Goal: Task Accomplishment & Management: Use online tool/utility

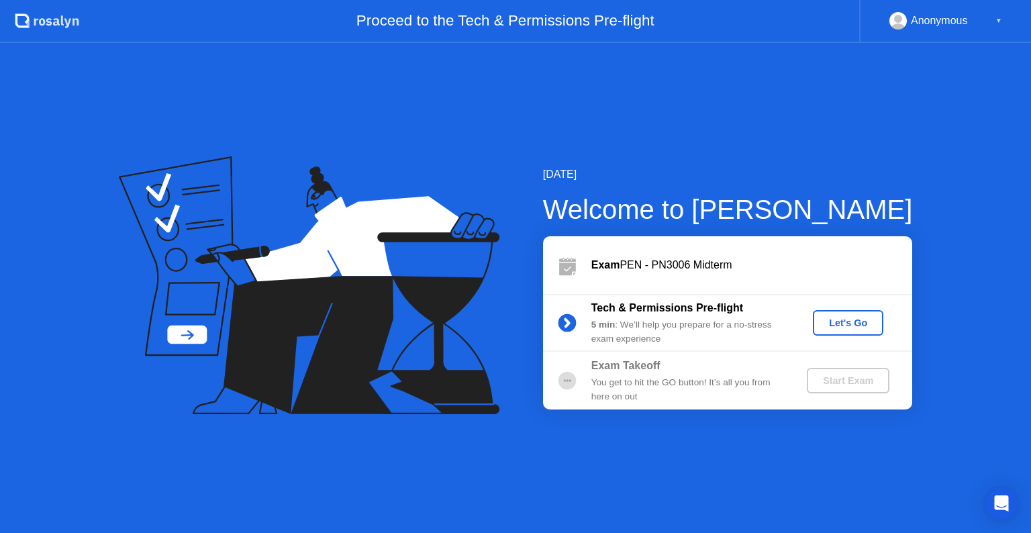
click at [850, 325] on div "Let's Go" at bounding box center [848, 322] width 60 height 11
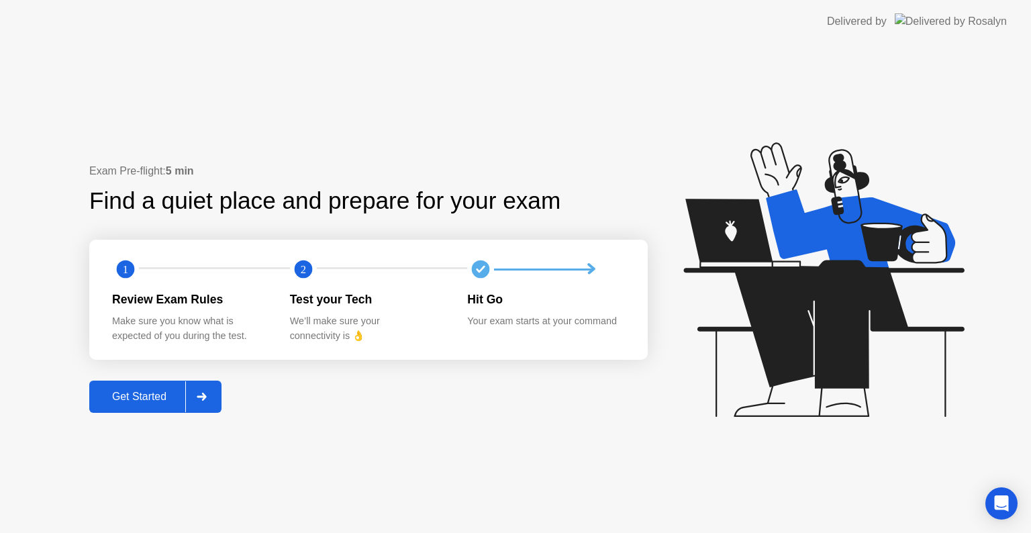
drag, startPoint x: 146, startPoint y: 391, endPoint x: 148, endPoint y: 398, distance: 6.8
click at [148, 398] on div "Get Started" at bounding box center [139, 396] width 92 height 12
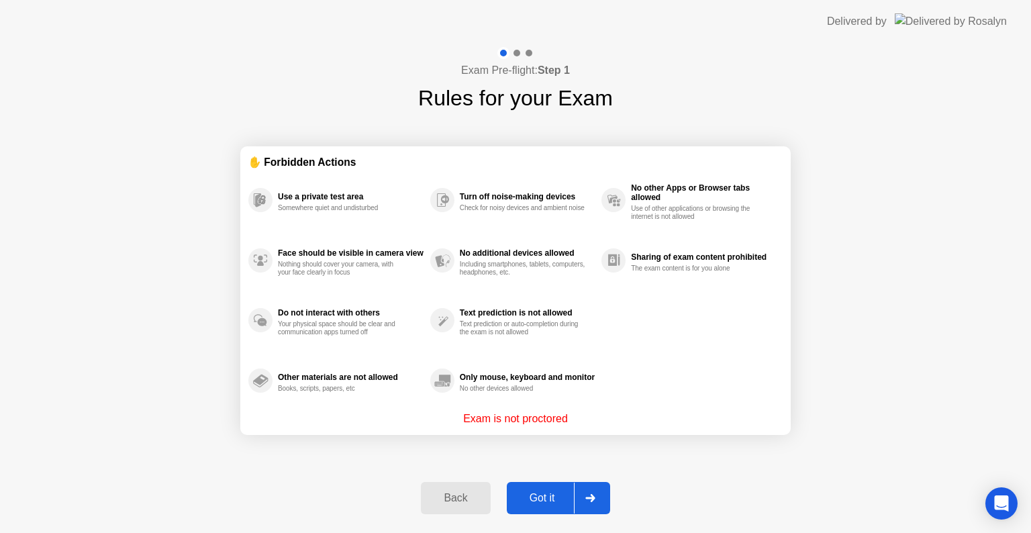
click at [548, 491] on button "Got it" at bounding box center [558, 498] width 103 height 32
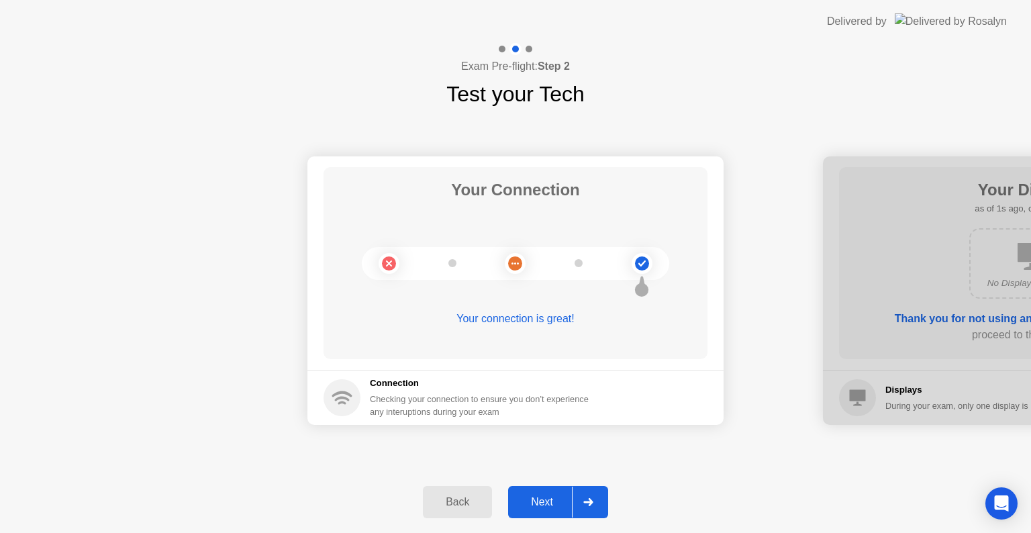
click at [539, 501] on div "Next" at bounding box center [542, 502] width 60 height 12
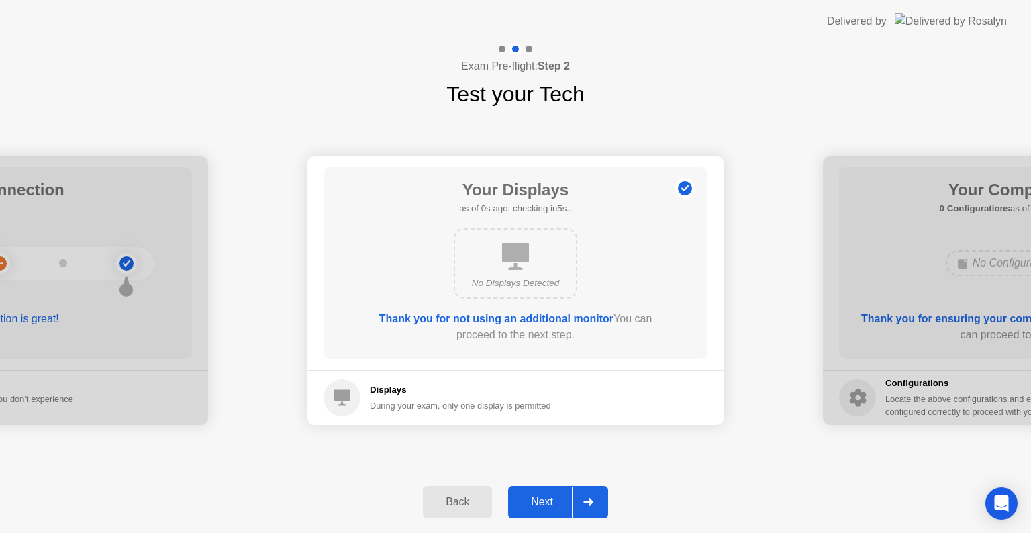
click at [538, 503] on div "Next" at bounding box center [542, 502] width 60 height 12
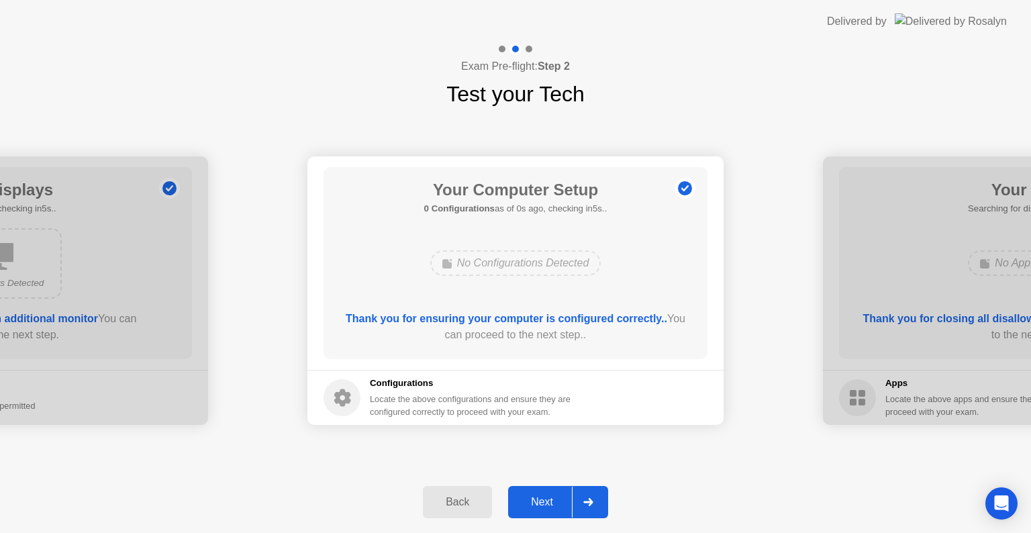
click at [537, 504] on div "Next" at bounding box center [542, 502] width 60 height 12
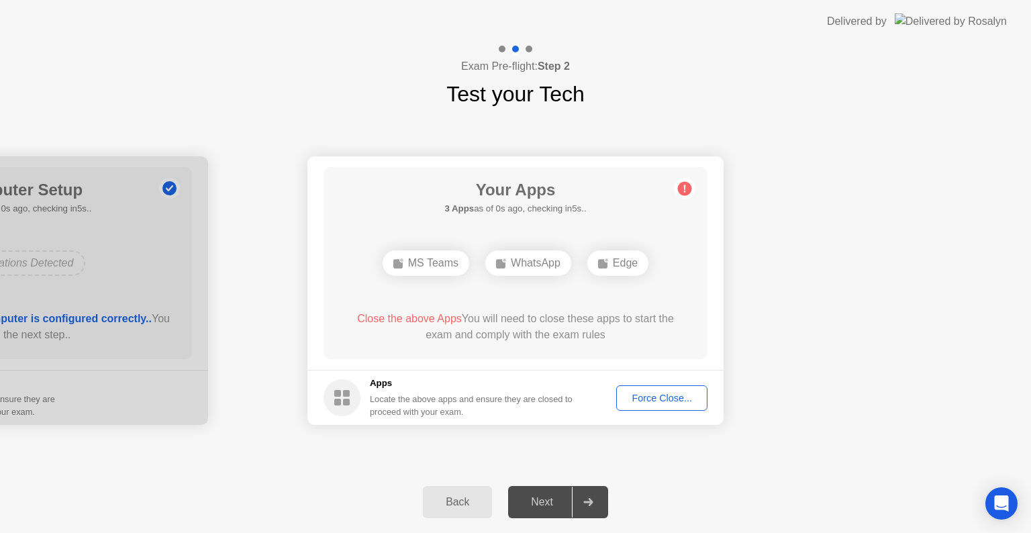
click at [538, 502] on div "Next" at bounding box center [542, 502] width 60 height 12
click at [673, 399] on div "Force Close..." at bounding box center [662, 398] width 82 height 11
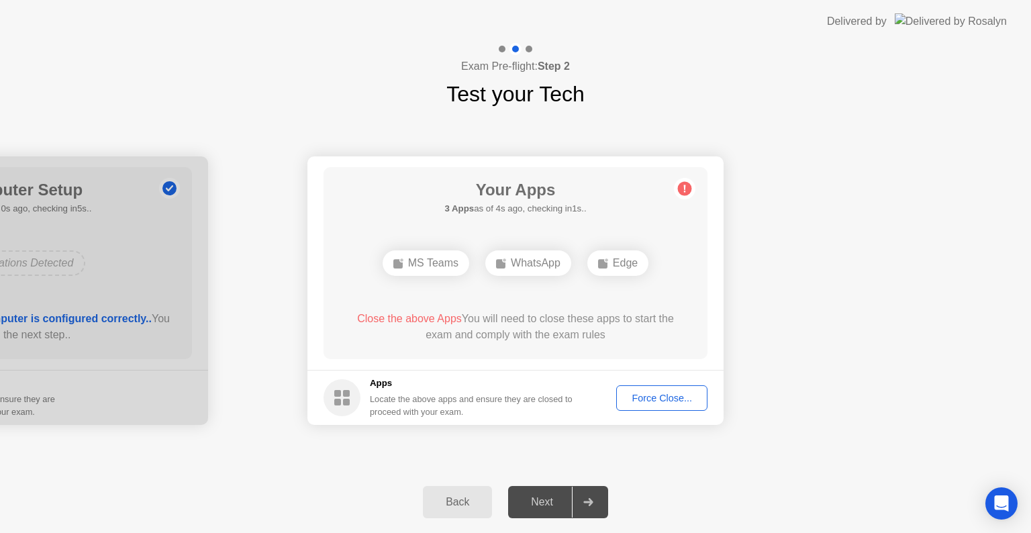
click at [644, 396] on div "Force Close..." at bounding box center [662, 398] width 82 height 11
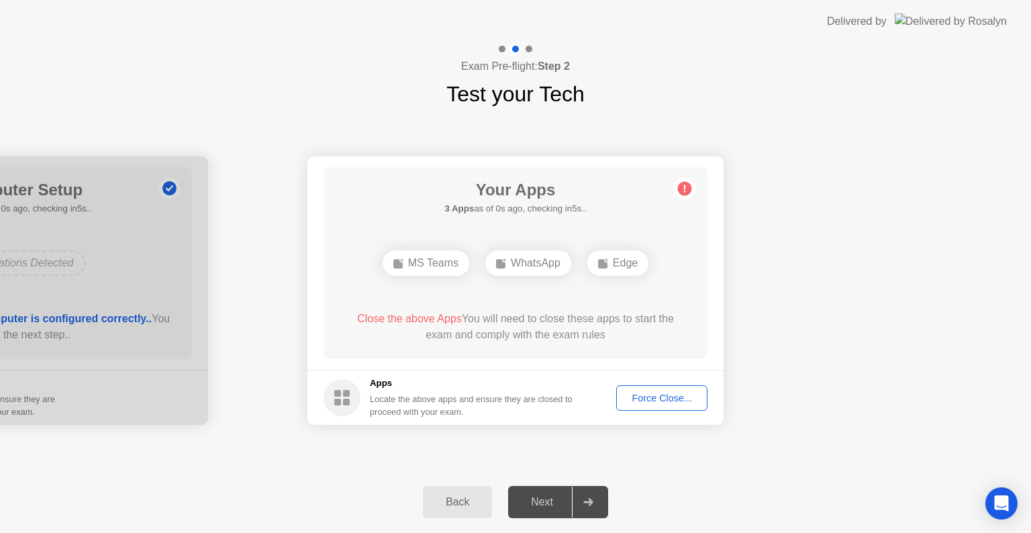
click at [647, 403] on div "Force Close..." at bounding box center [662, 398] width 82 height 11
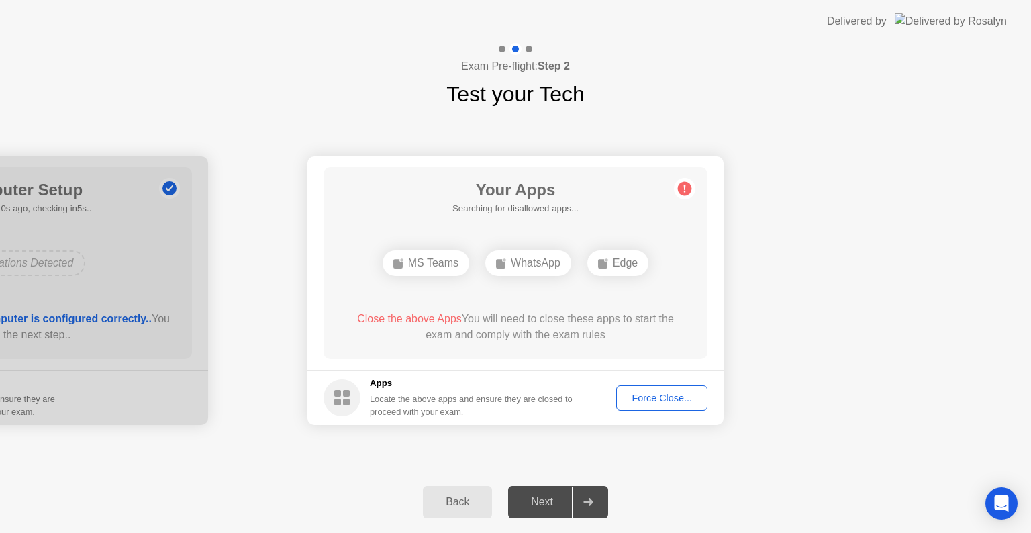
click at [657, 402] on div "Force Close..." at bounding box center [662, 398] width 82 height 11
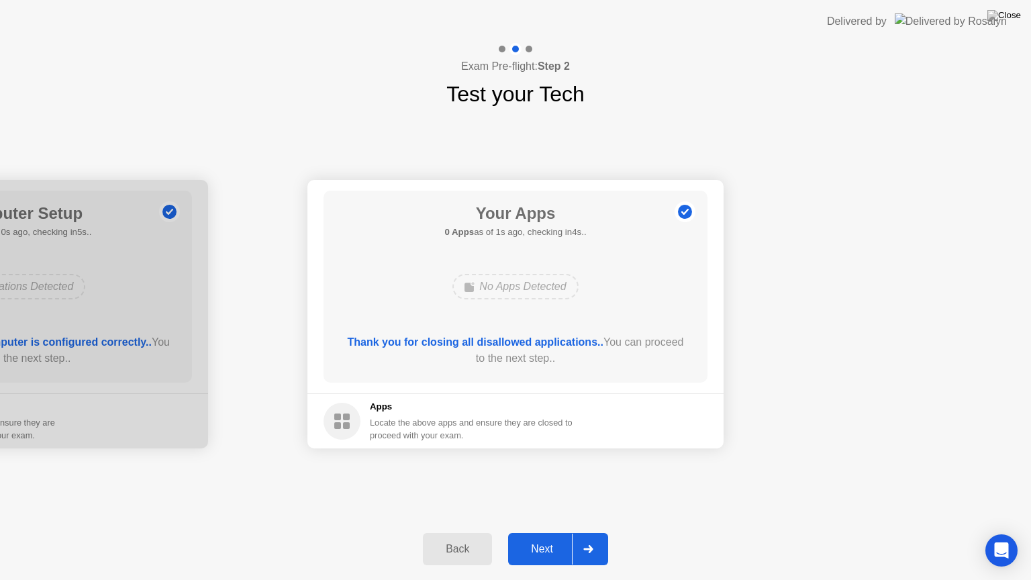
click at [535, 532] on div "Next" at bounding box center [542, 549] width 60 height 12
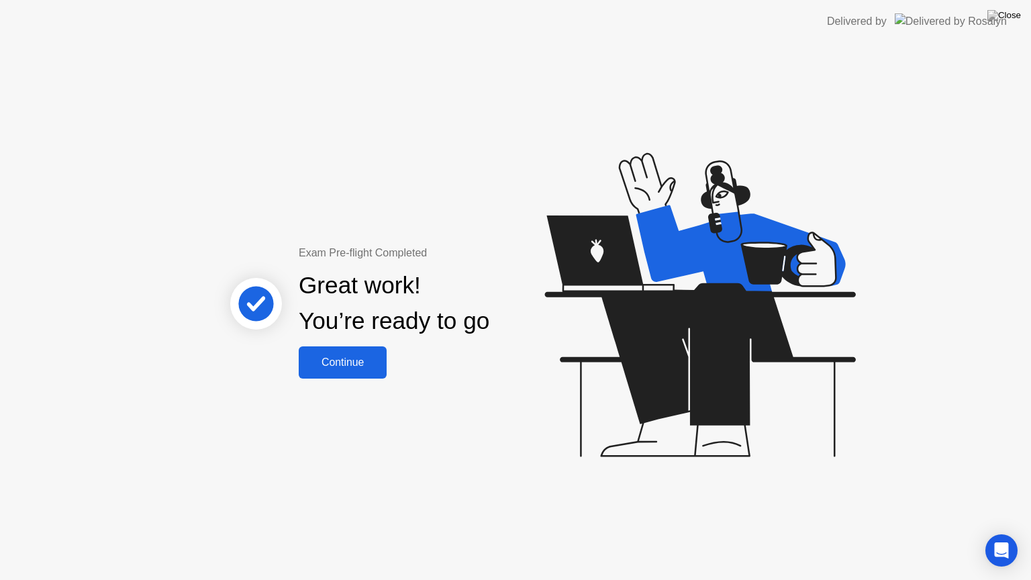
click at [346, 367] on div "Continue" at bounding box center [343, 362] width 80 height 12
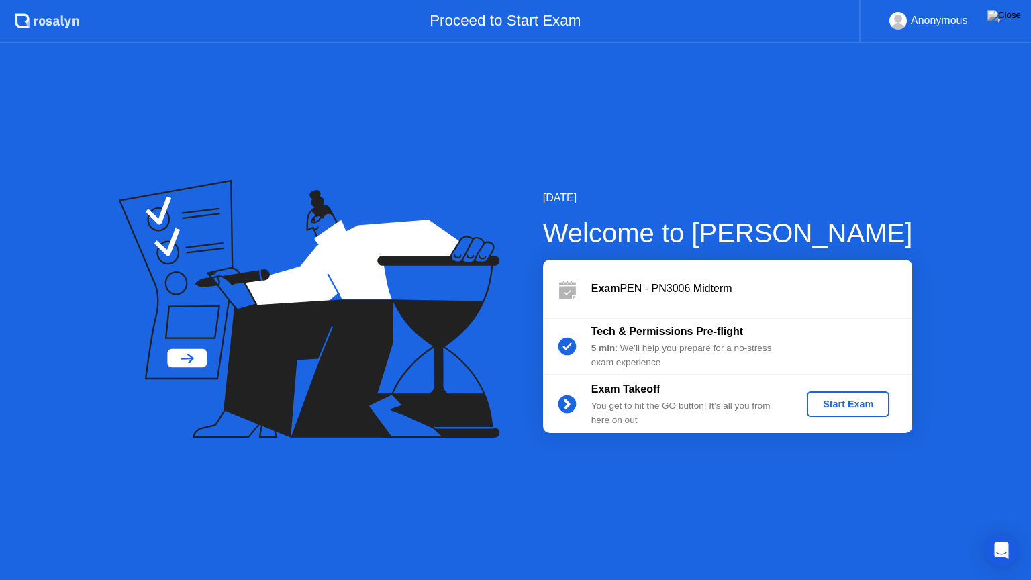
click at [845, 403] on div "Start Exam" at bounding box center [848, 404] width 72 height 11
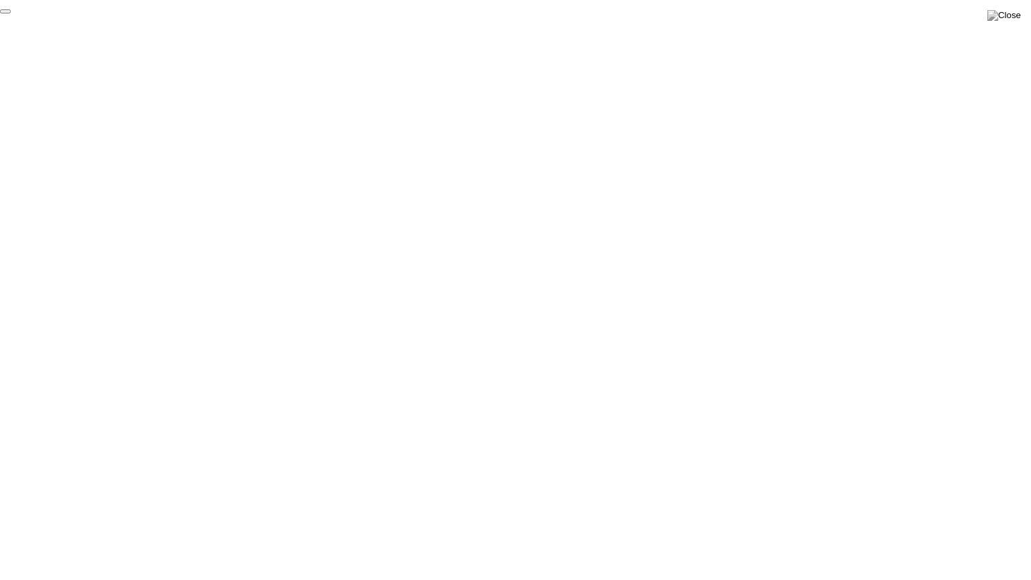
click div "End Proctoring Session"
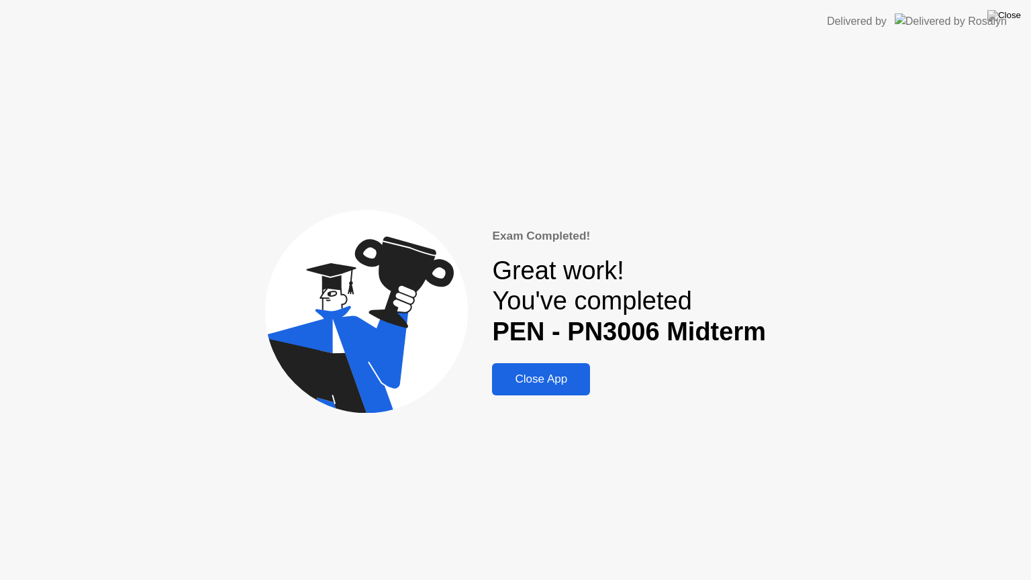
click at [543, 381] on div "Close App" at bounding box center [541, 378] width 90 height 13
